Goal: Navigation & Orientation: Find specific page/section

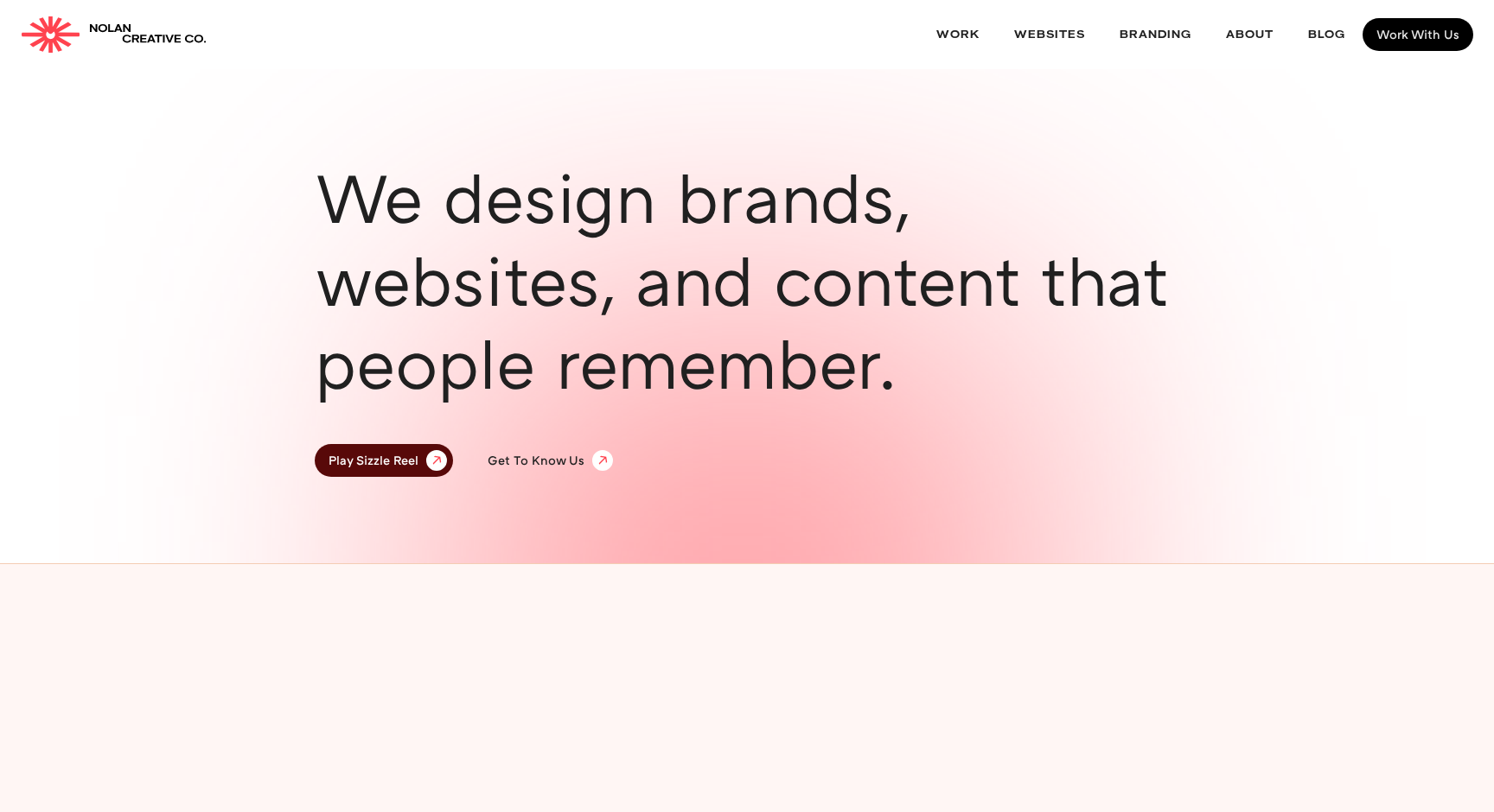
click at [481, 234] on h1 "We design brands, websites, and content that people remember." at bounding box center [746, 280] width 865 height 249
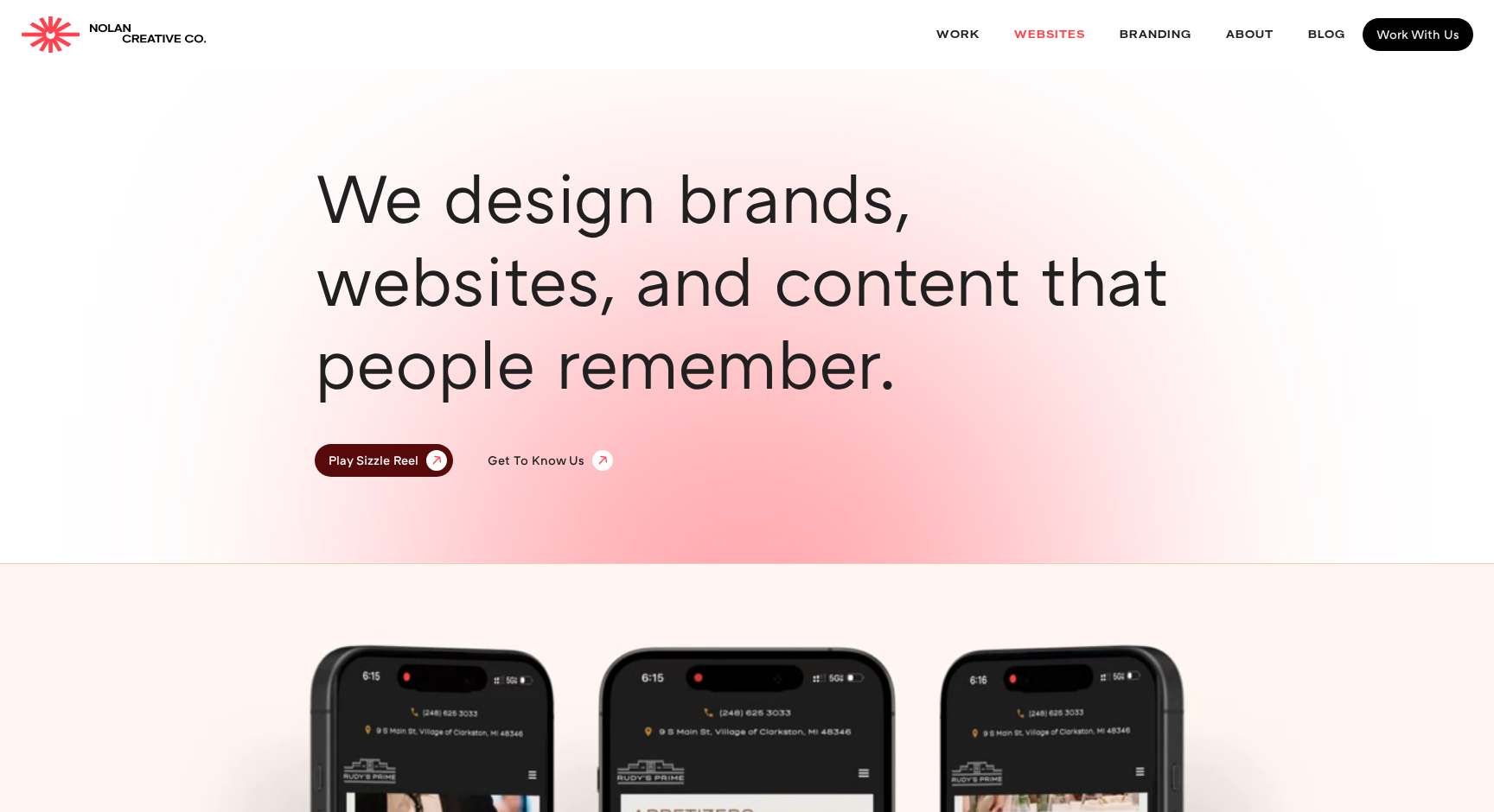
click at [1057, 23] on link "websites" at bounding box center [1049, 35] width 105 height 46
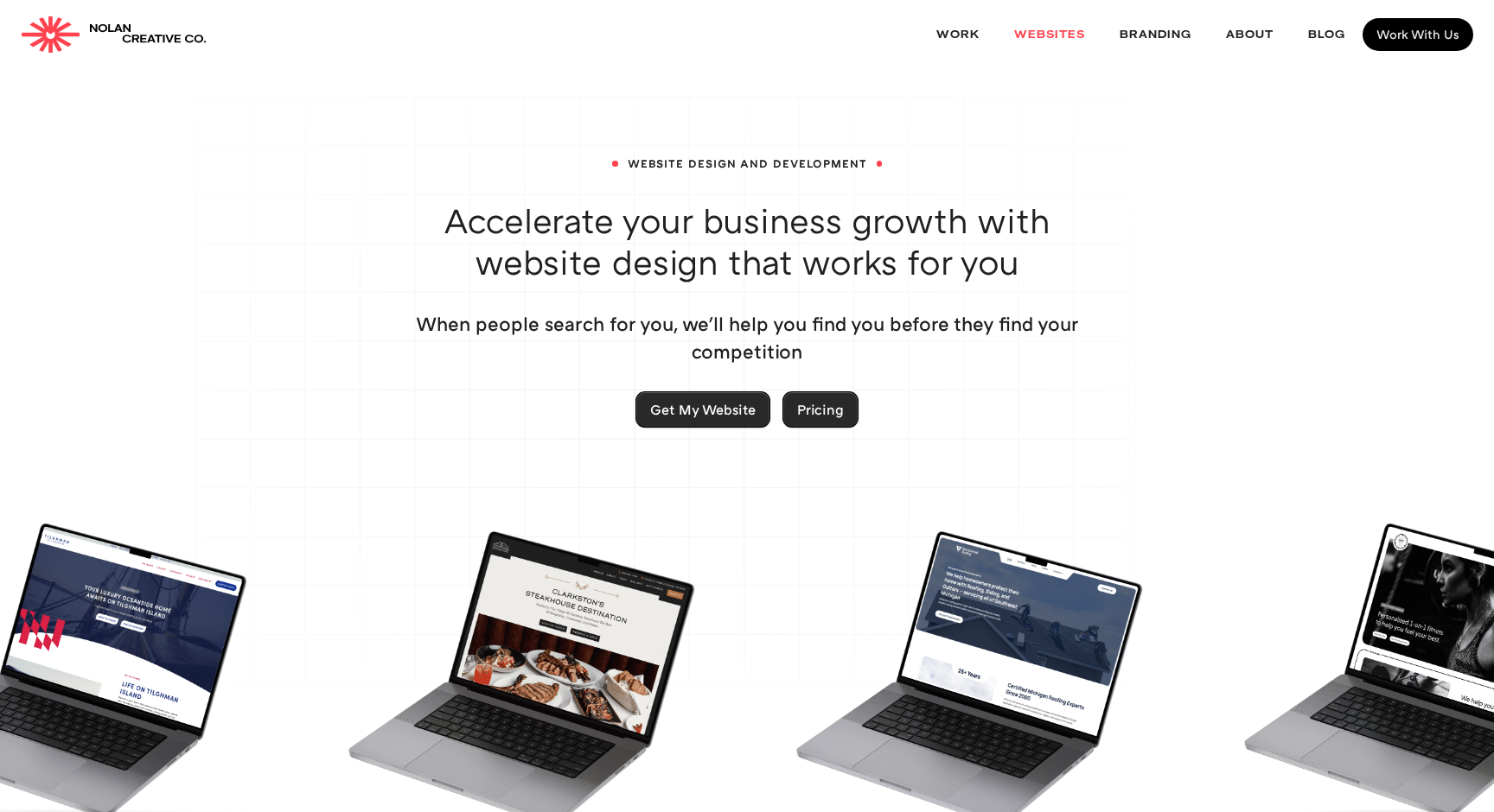
click at [122, 40] on img "home" at bounding box center [147, 34] width 118 height 25
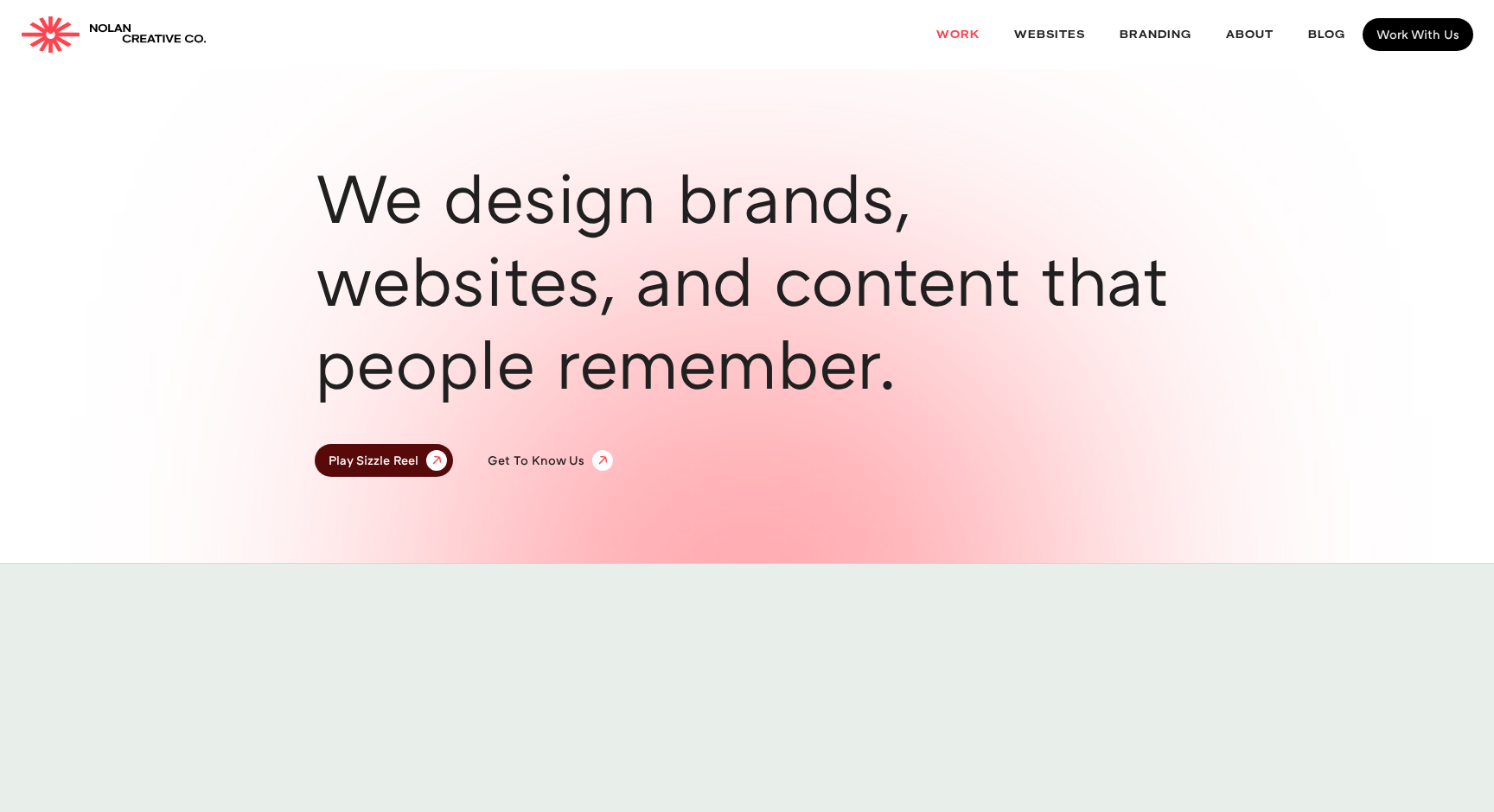
click at [943, 43] on link "Work" at bounding box center [957, 35] width 77 height 46
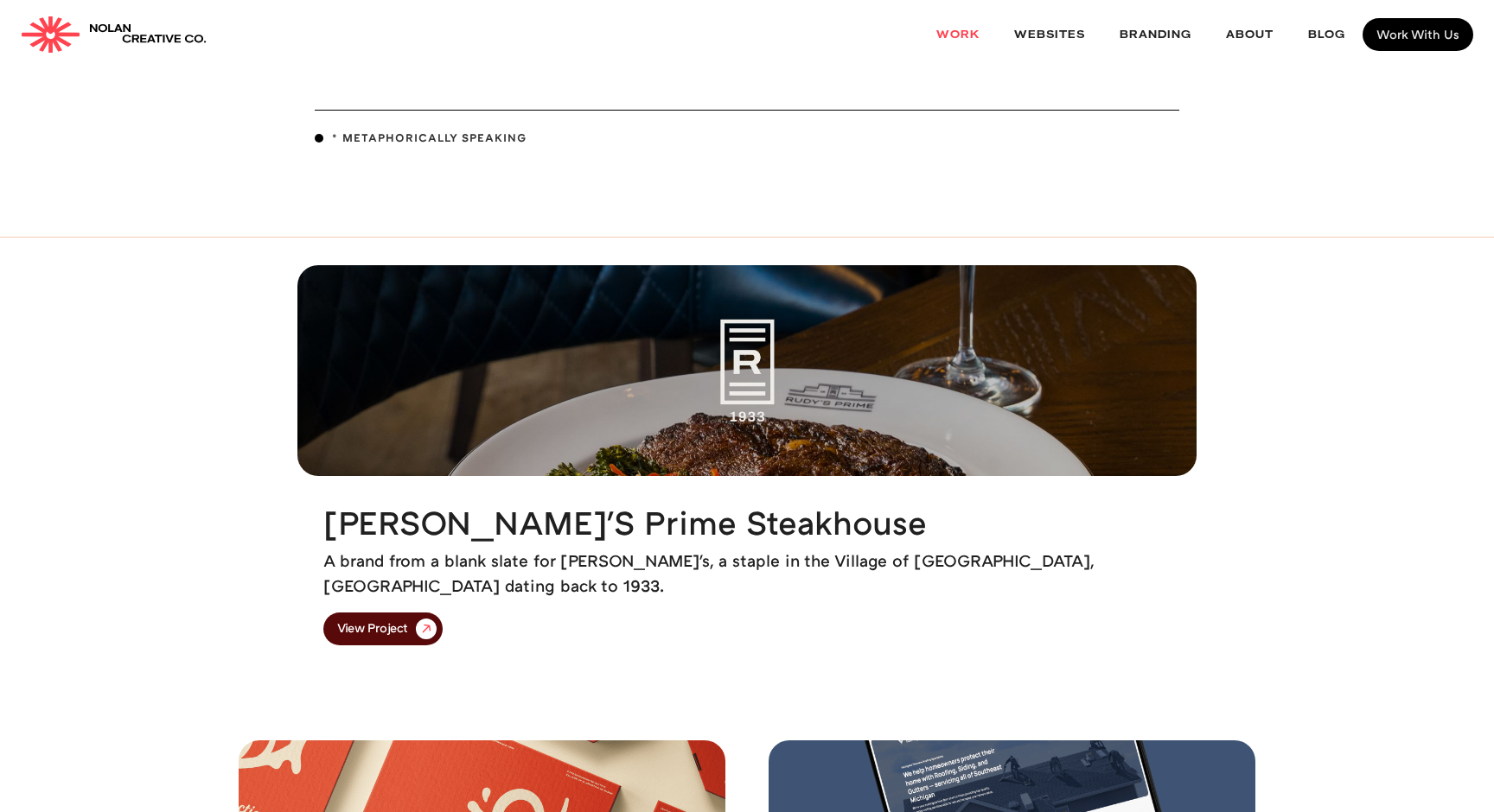
scroll to position [143, 0]
